Goal: Complete application form: Complete application form

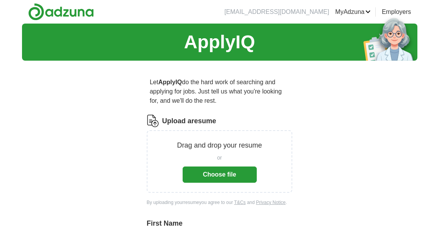
click at [220, 166] on div "or Choose file" at bounding box center [220, 167] width 74 height 32
click at [222, 175] on button "Choose file" at bounding box center [220, 174] width 74 height 16
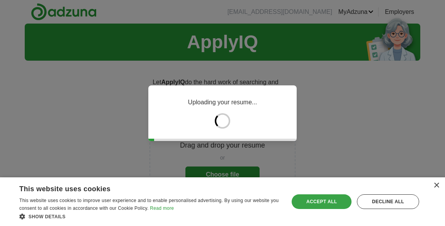
click at [338, 204] on div "Accept all" at bounding box center [322, 201] width 60 height 15
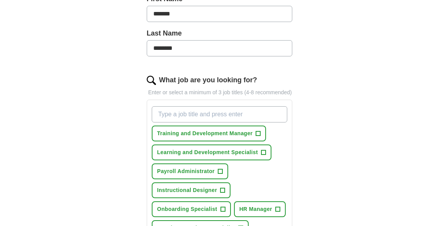
scroll to position [193, 0]
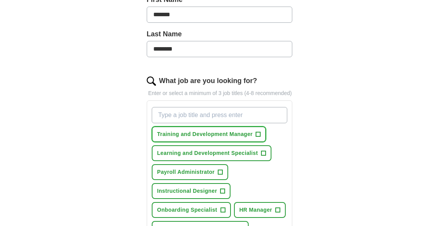
click at [259, 134] on span "+" at bounding box center [258, 134] width 5 height 6
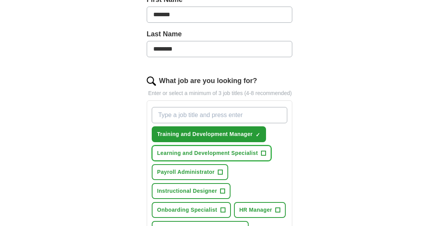
click at [265, 154] on span "+" at bounding box center [263, 153] width 5 height 6
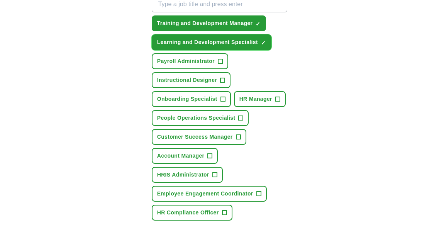
scroll to position [306, 0]
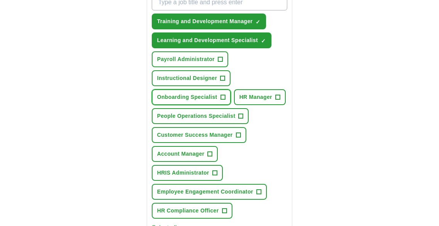
click at [225, 96] on span "+" at bounding box center [223, 97] width 5 height 6
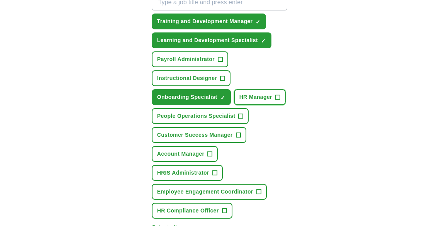
click at [279, 96] on span "+" at bounding box center [277, 97] width 5 height 6
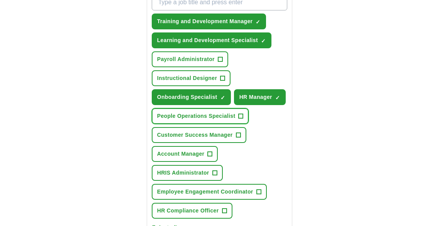
click at [240, 115] on span "+" at bounding box center [241, 116] width 5 height 6
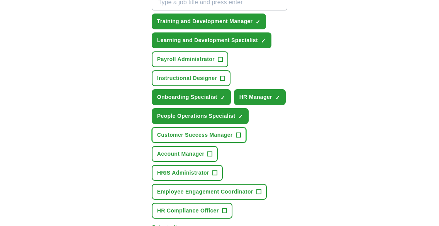
click at [243, 137] on button "Customer Success Manager +" at bounding box center [199, 135] width 95 height 16
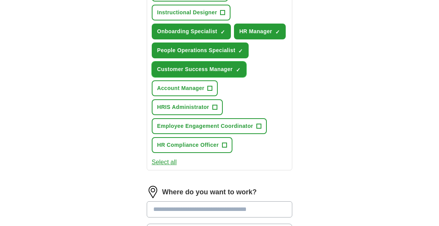
scroll to position [372, 0]
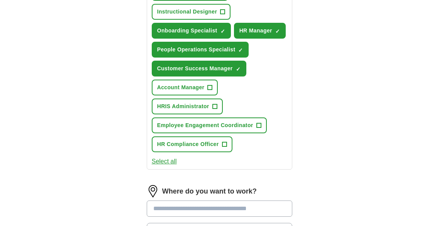
click at [262, 117] on div "Training and Development Manager ✓ × Learning and Development Specialist ✓ × Pa…" at bounding box center [219, 40] width 139 height 231
click at [258, 125] on span "+" at bounding box center [258, 125] width 5 height 6
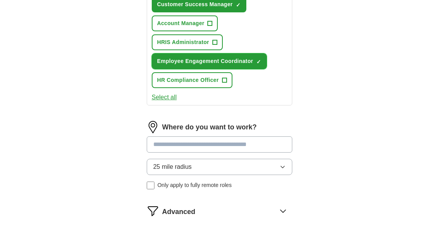
scroll to position [442, 0]
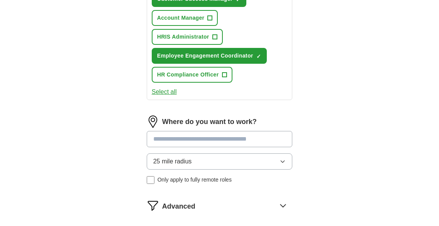
click at [223, 141] on input at bounding box center [220, 139] width 146 height 16
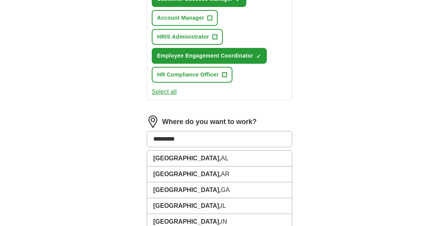
type input "**********"
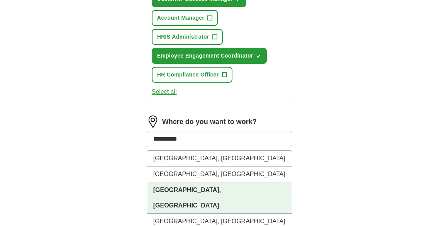
click at [181, 187] on strong "[GEOGRAPHIC_DATA], [GEOGRAPHIC_DATA]" at bounding box center [187, 198] width 68 height 22
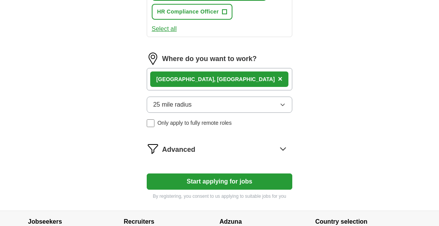
click at [243, 185] on button "Start applying for jobs" at bounding box center [220, 181] width 146 height 16
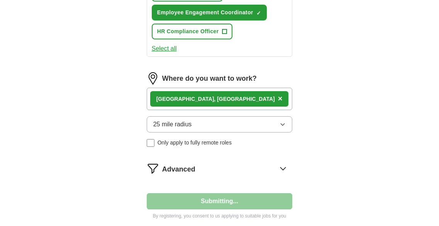
select select "**"
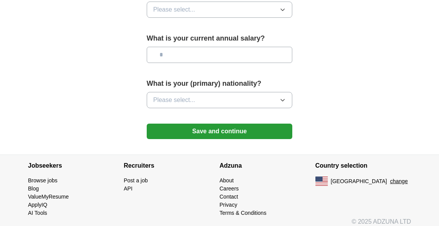
scroll to position [582, 0]
click at [246, 130] on button "Save and continue" at bounding box center [220, 130] width 146 height 15
